Goal: Communication & Community: Answer question/provide support

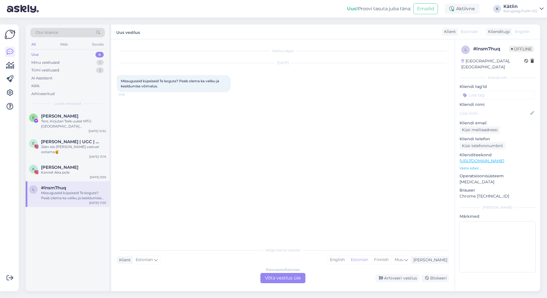
click at [62, 195] on div "Missuguseid küpsiseid Te kogute? Peab olema ka valiku ja keeldumise võimalus." at bounding box center [73, 195] width 65 height 10
click at [239, 278] on div "Estonian to Estonian Võta vestlus üle Arhiveeri vestlus Blokeeri" at bounding box center [283, 278] width 332 height 10
click at [275, 275] on div "Estonian to Estonian Võta vestlus üle" at bounding box center [282, 278] width 45 height 10
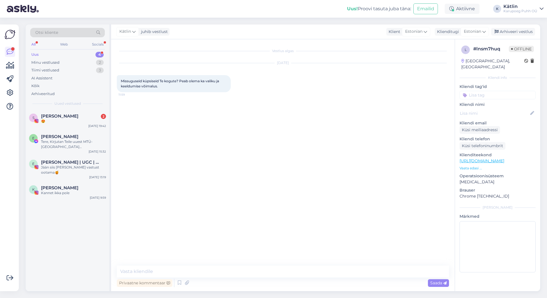
click at [232, 264] on div "Vestlus algas [DATE] Missuguseid küpsiseid Te kogute? Peab olema ka valiku ja k…" at bounding box center [282, 165] width 343 height 252
click at [223, 274] on textarea at bounding box center [283, 272] width 332 height 12
click at [218, 274] on textarea "Tere! Täname pöördumise eest!" at bounding box center [283, 272] width 332 height 12
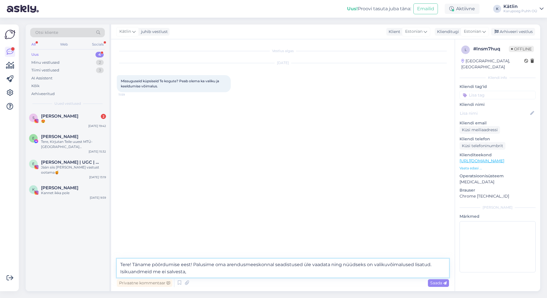
click at [121, 272] on textarea "Tere! Täname pöördumise eest! Palusime oma arendusmeeskonnal seadistused üle va…" at bounding box center [283, 268] width 332 height 19
drag, startPoint x: 181, startPoint y: 272, endPoint x: 176, endPoint y: 272, distance: 5.4
click at [176, 272] on textarea "Tere! Täname pöördumise eest! Palusime oma arendusmeeskonnal seadistused üle va…" at bounding box center [283, 268] width 332 height 19
click at [220, 271] on textarea "Tere! Täname pöördumise eest! Palusime oma arendusmeeskonnal seadistused üle va…" at bounding box center [283, 268] width 332 height 19
paste textarea "Vajalikud küpsised on veebisaidi põhifunktsioonide jaoks hädavajalikud ja [PERS…"
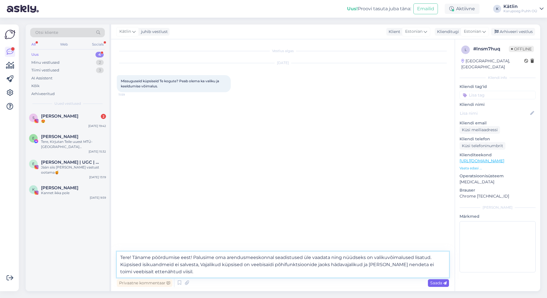
type textarea "Tere! Täname pöördumise eest! Palusime oma arendusmeeskonnal seadistused üle va…"
click at [434, 282] on span "Saada" at bounding box center [438, 282] width 17 height 5
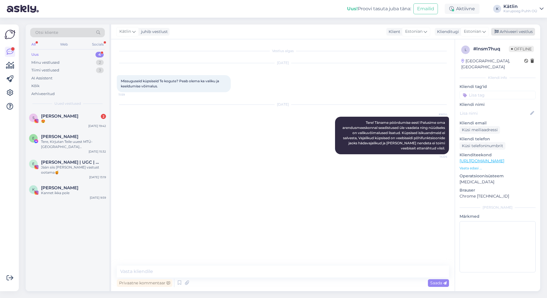
click at [524, 35] on div "Arhiveeri vestlus" at bounding box center [513, 32] width 44 height 8
click at [69, 116] on div "[PERSON_NAME] 2" at bounding box center [73, 116] width 65 height 5
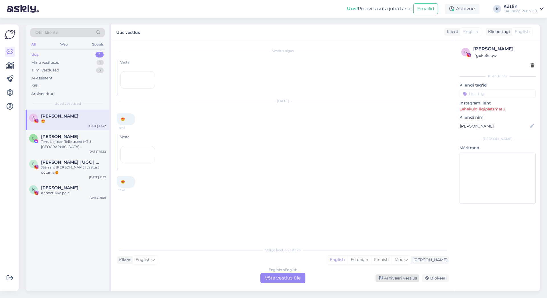
click at [408, 281] on div "Arhiveeri vestlus" at bounding box center [397, 278] width 44 height 8
